Goal: Transaction & Acquisition: Book appointment/travel/reservation

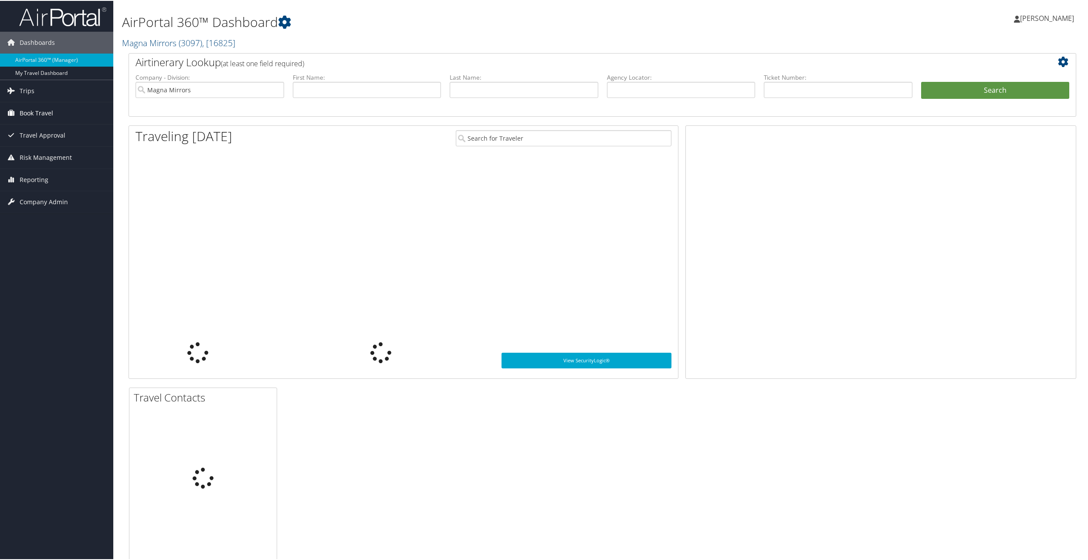
click at [30, 110] on span "Book Travel" at bounding box center [37, 112] width 34 height 22
click at [72, 155] on link "Book/Manage Online Trips" at bounding box center [56, 155] width 113 height 13
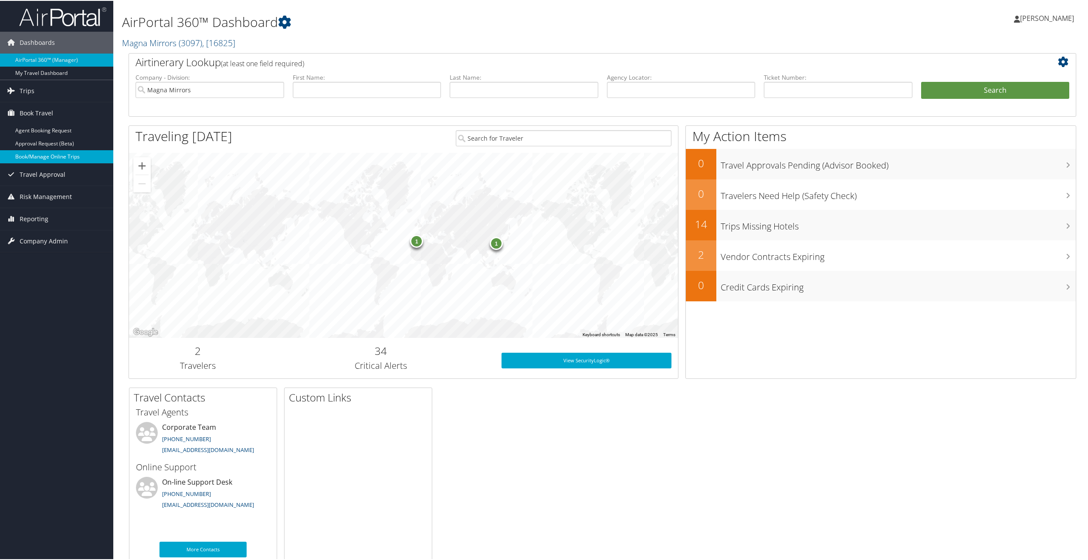
click at [43, 156] on link "Book/Manage Online Trips" at bounding box center [56, 155] width 113 height 13
